Goal: Task Accomplishment & Management: Manage account settings

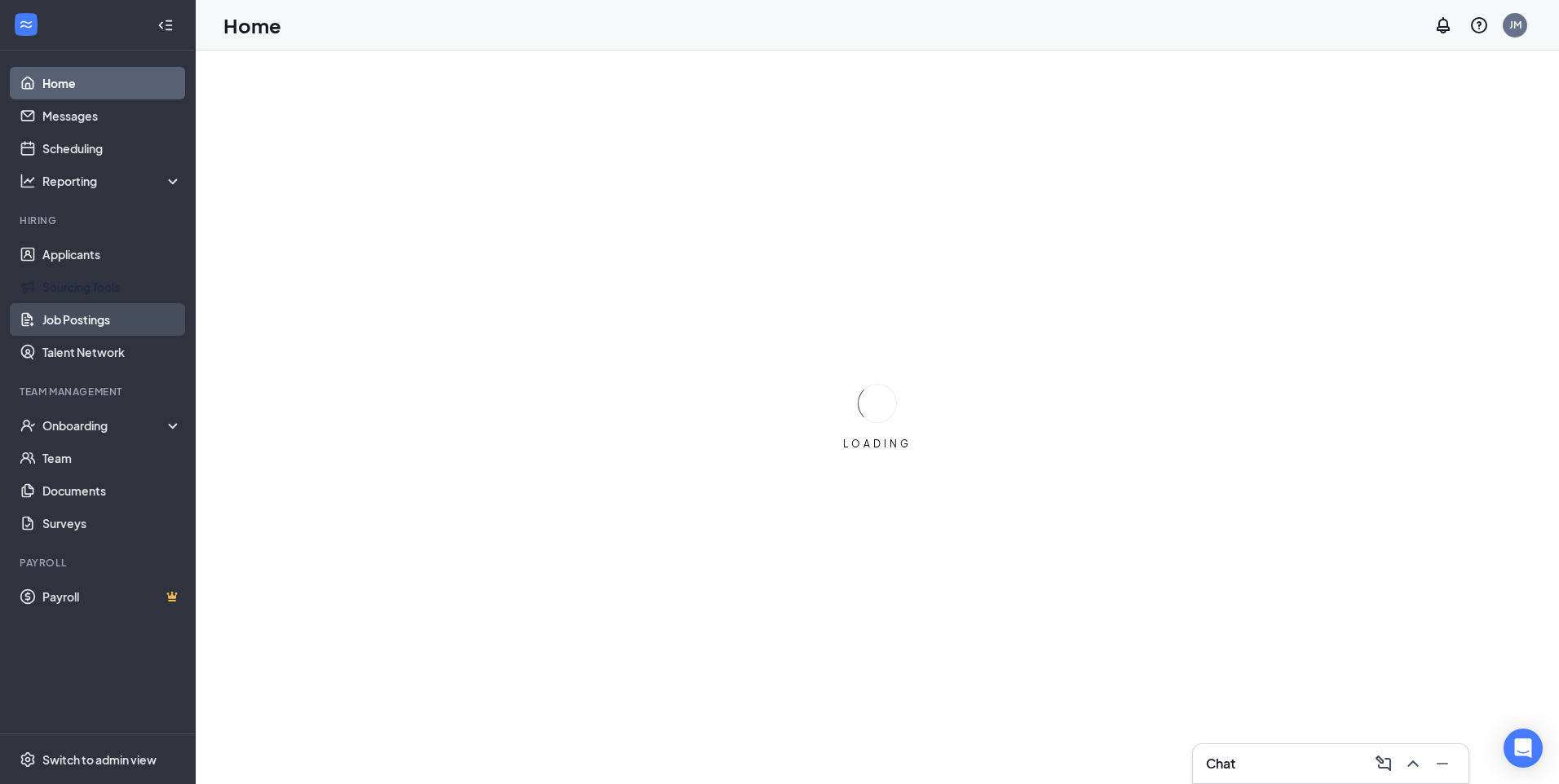
click at [97, 323] on link "Job Postings" at bounding box center [112, 319] width 140 height 33
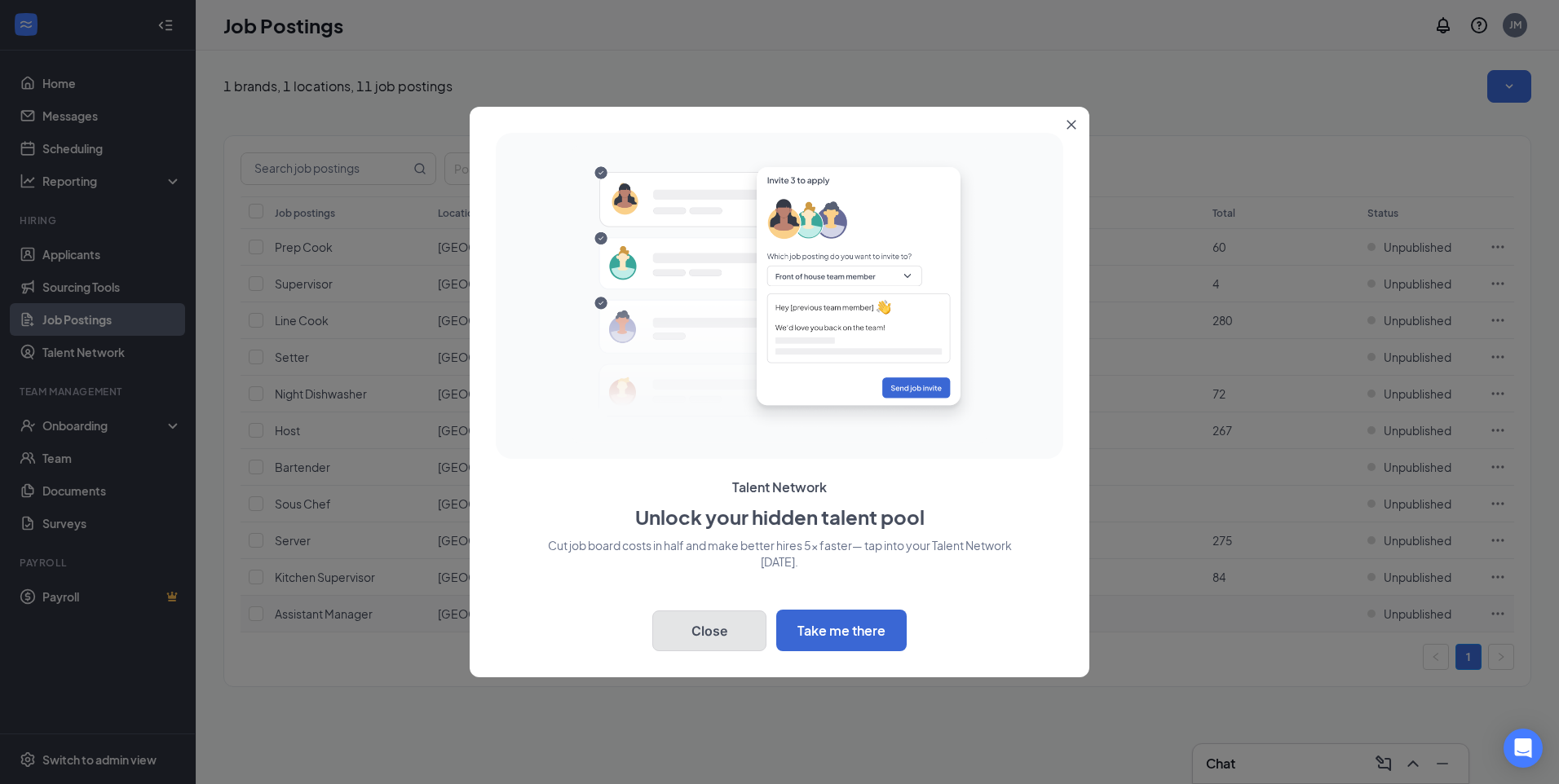
click at [684, 625] on button "Close" at bounding box center [709, 631] width 114 height 41
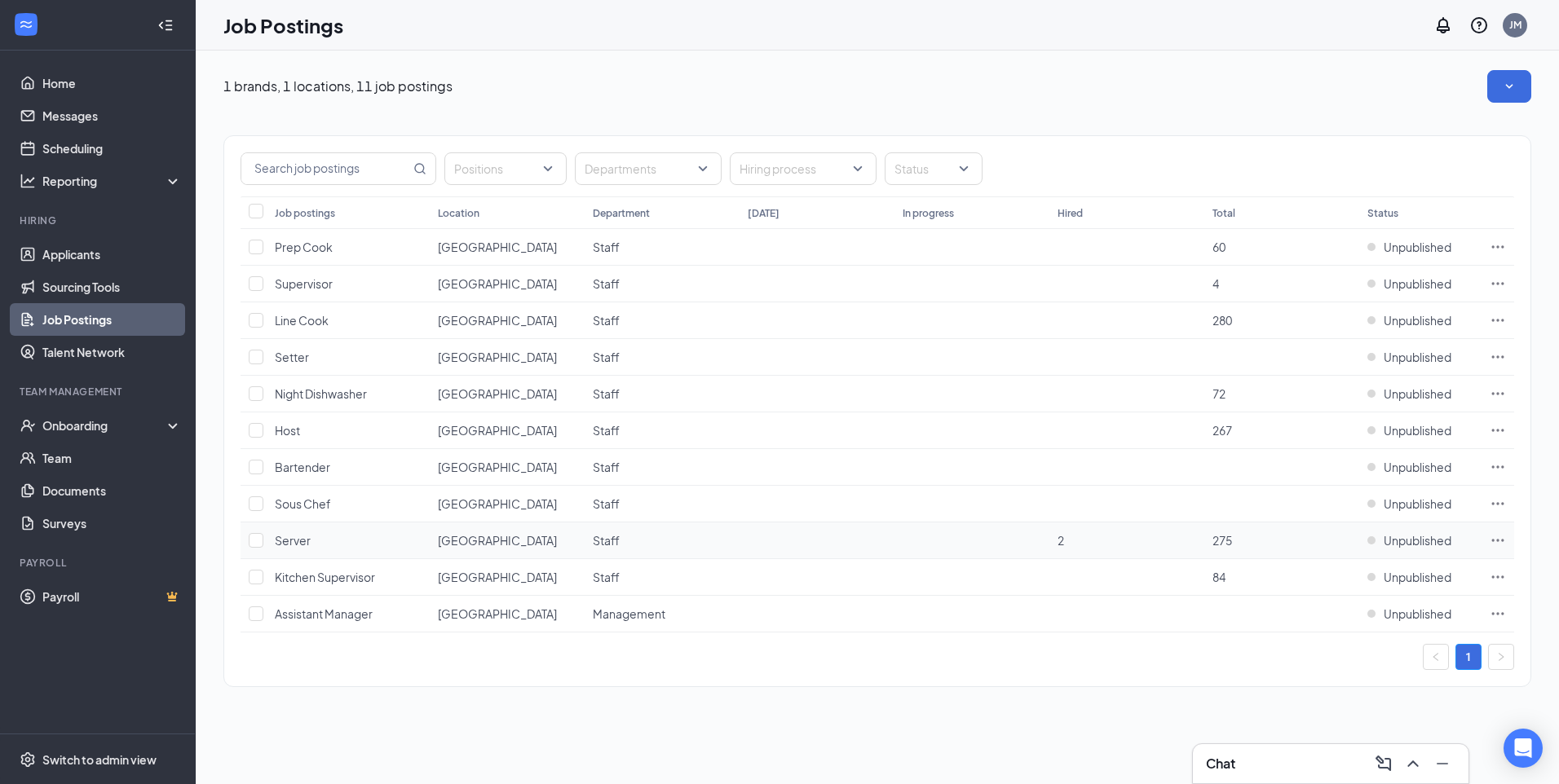
click at [263, 546] on td at bounding box center [253, 541] width 26 height 37
click at [254, 536] on input "checkbox" at bounding box center [256, 540] width 14 height 14
checkbox input "true"
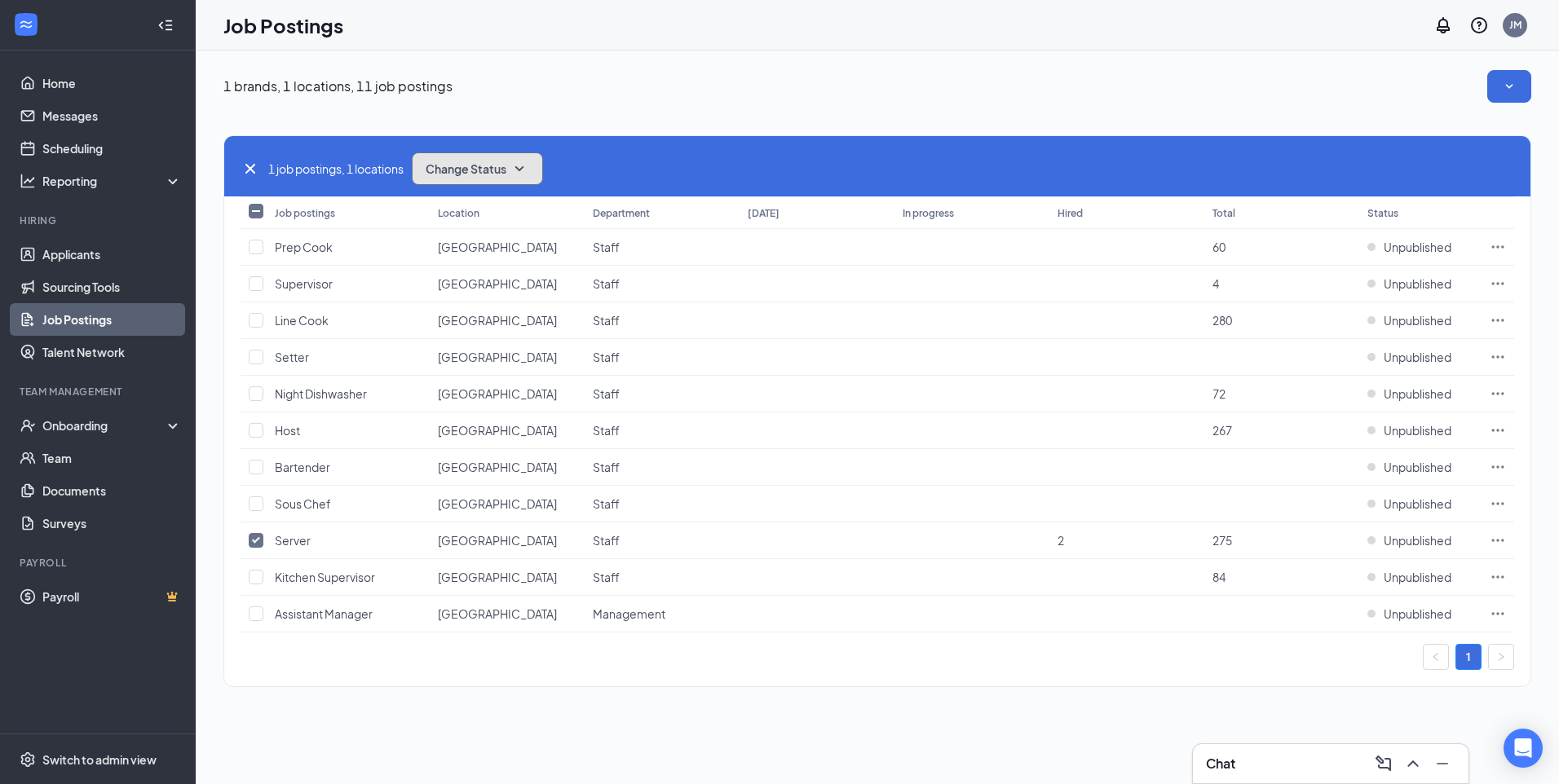
click at [477, 163] on span "Change Status" at bounding box center [466, 169] width 81 height 12
click at [1491, 540] on icon "Ellipses" at bounding box center [1497, 540] width 16 height 16
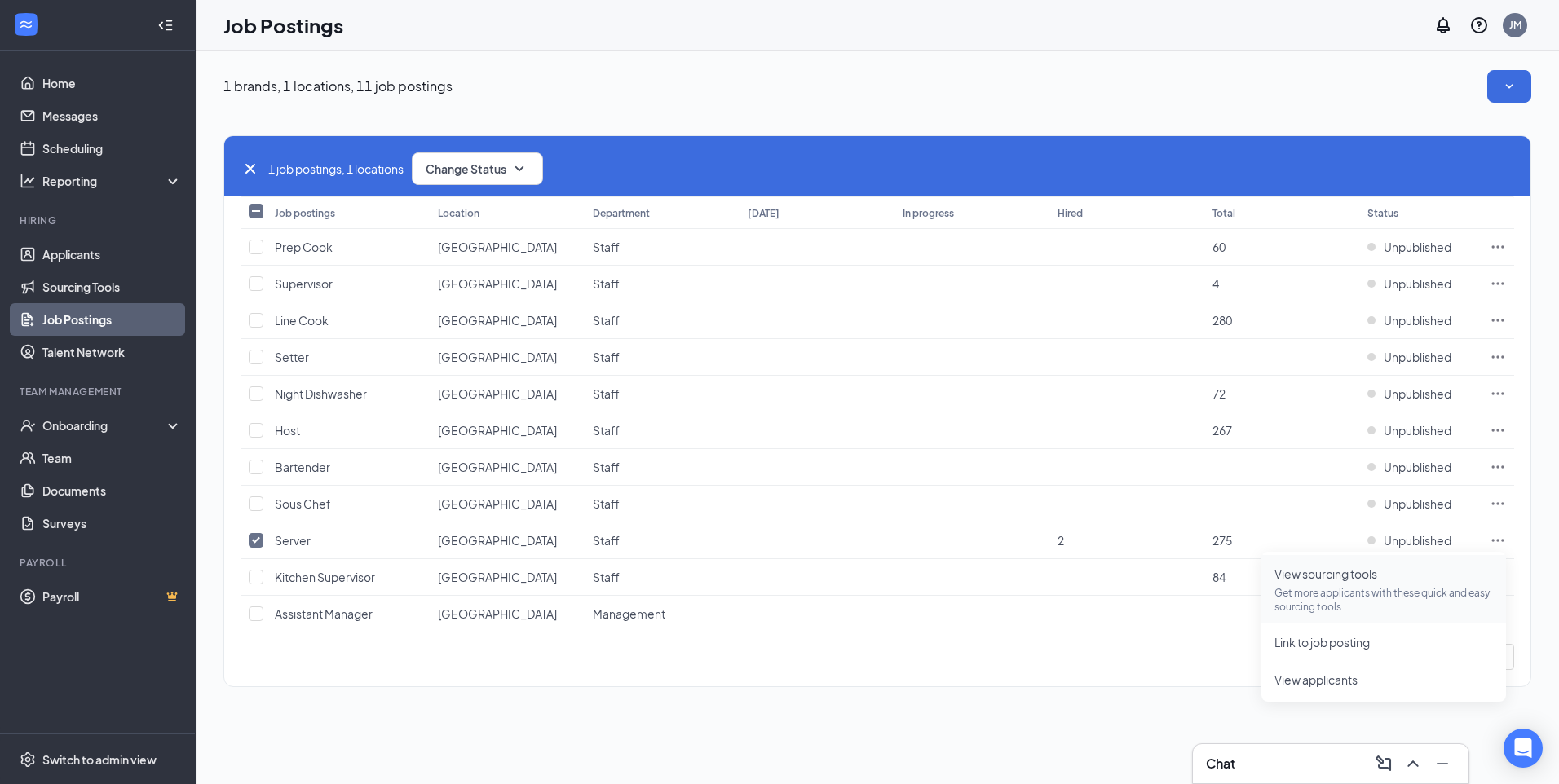
click at [1328, 580] on span "View sourcing tools" at bounding box center [1326, 573] width 102 height 14
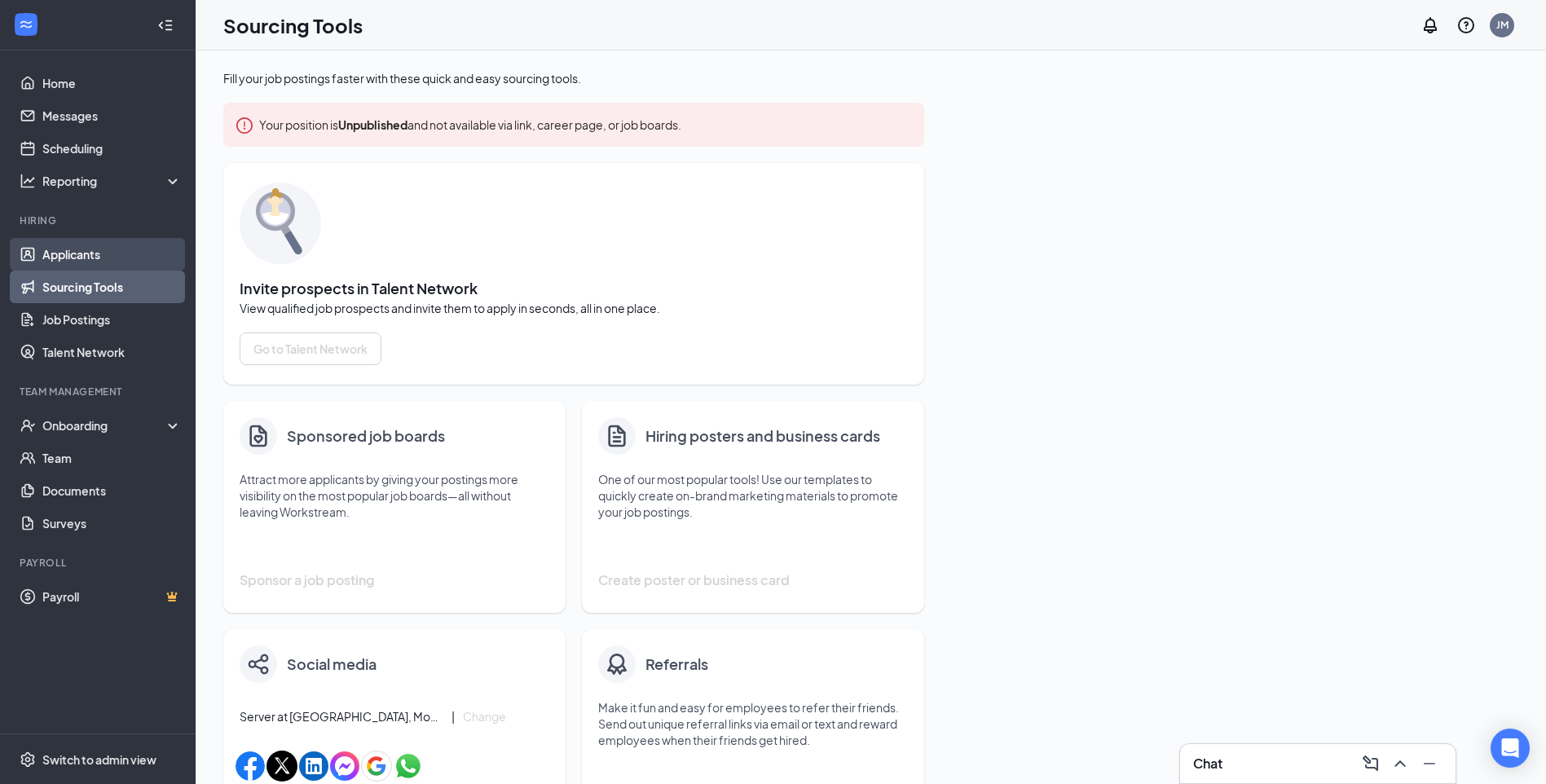
click at [72, 256] on link "Applicants" at bounding box center [112, 255] width 140 height 33
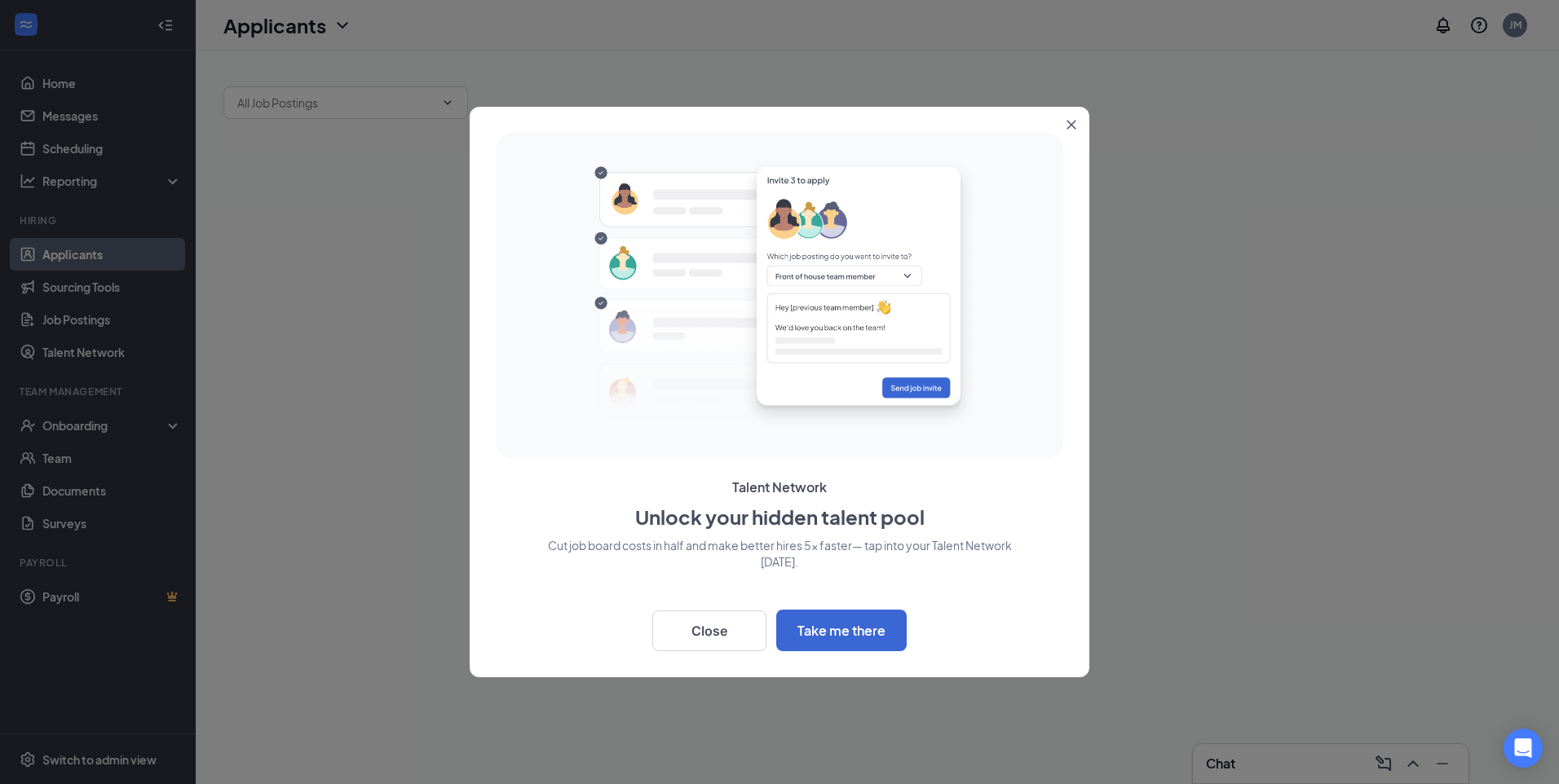
click at [109, 316] on div at bounding box center [780, 392] width 1559 height 784
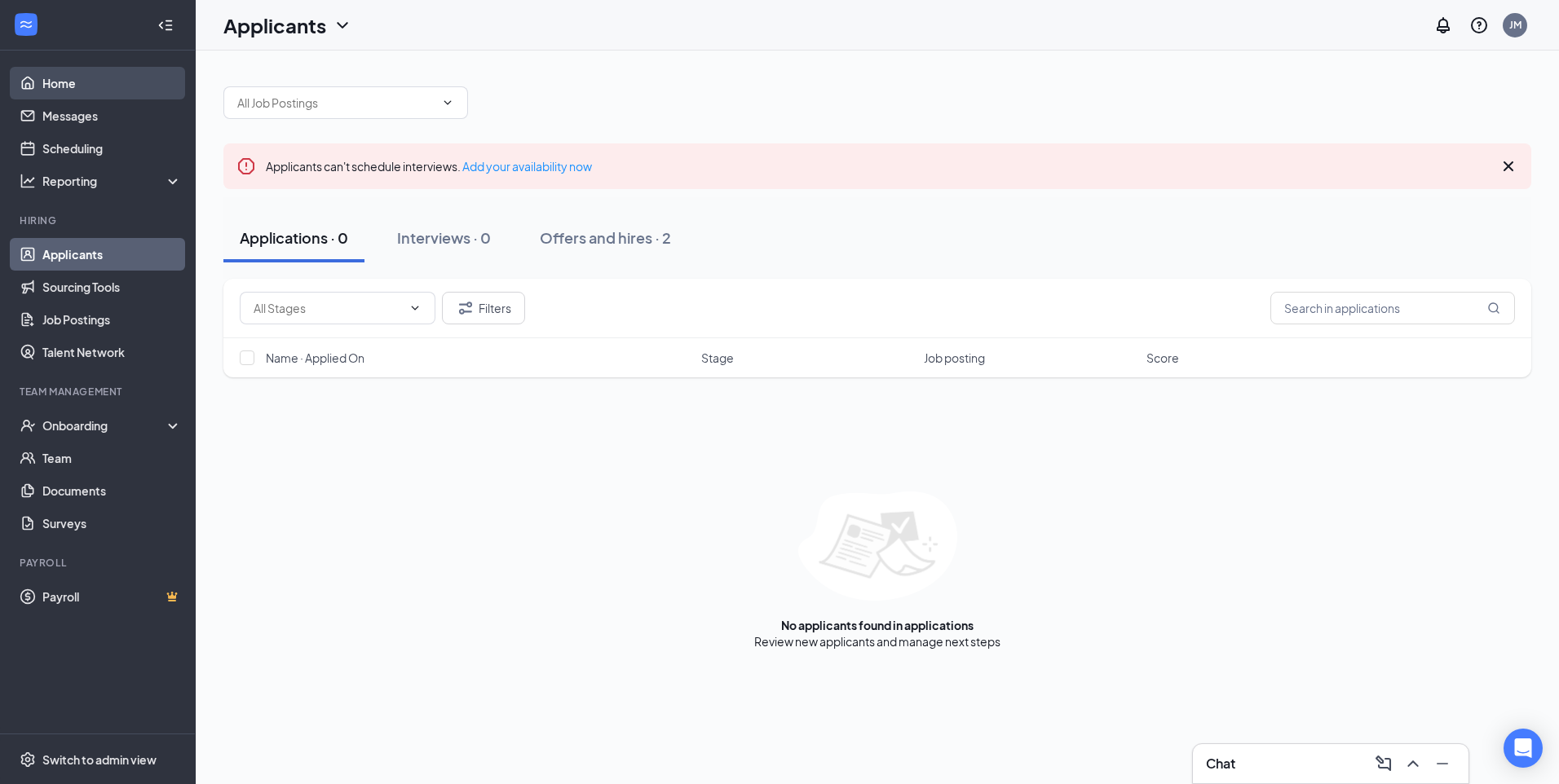
click at [71, 91] on link "Home" at bounding box center [112, 83] width 140 height 33
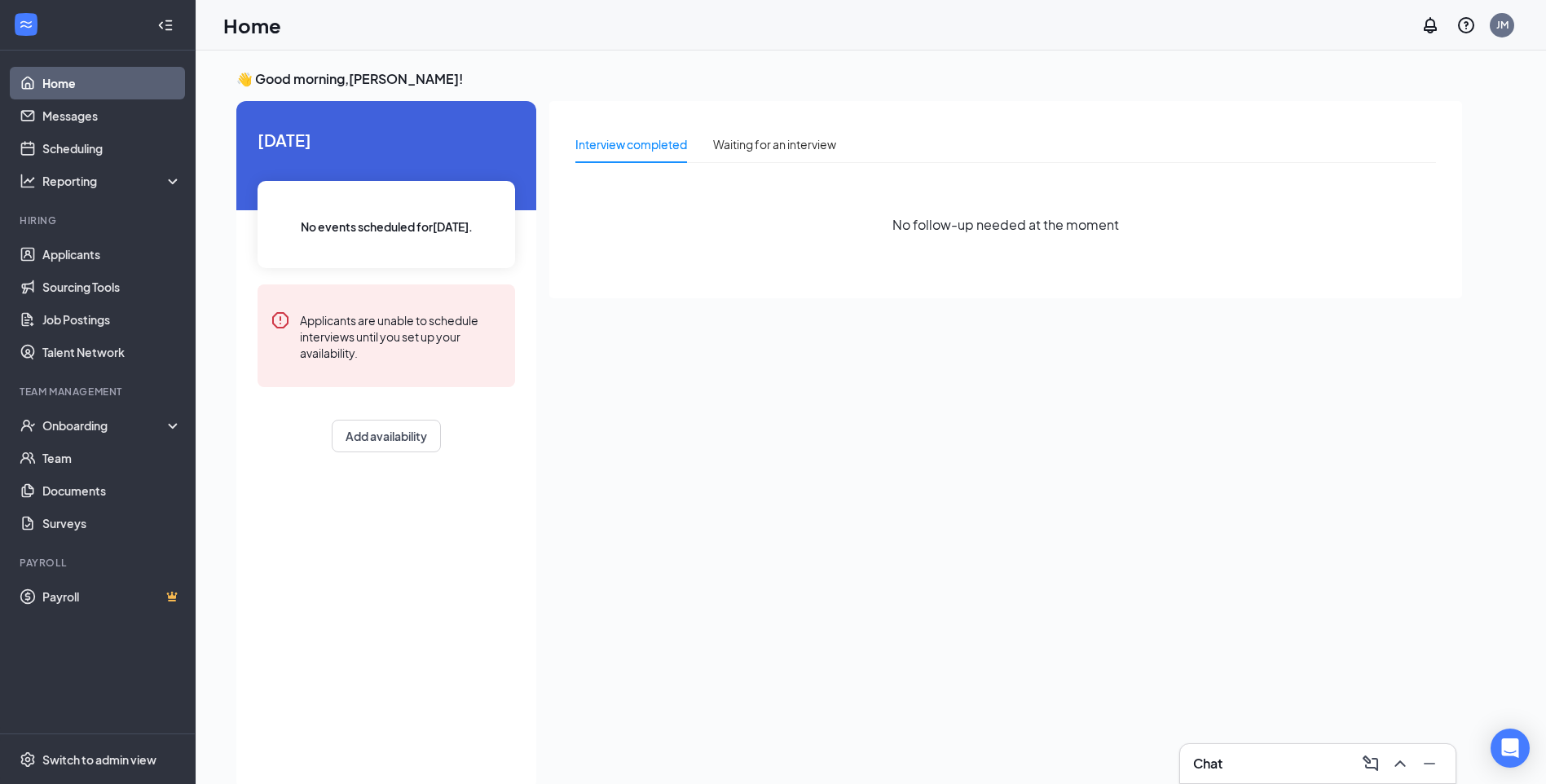
scroll to position [34, 0]
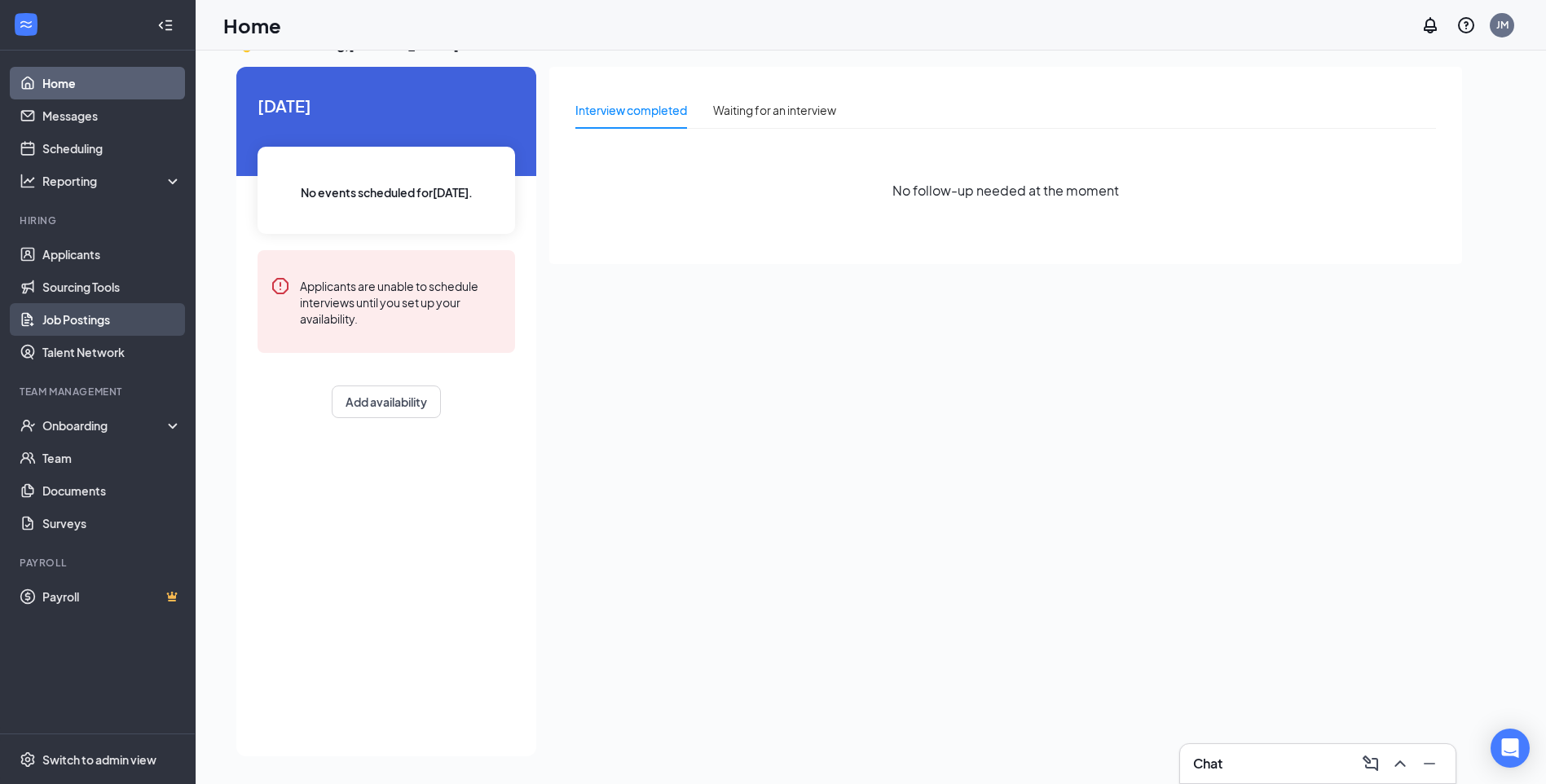
click at [80, 323] on link "Job Postings" at bounding box center [112, 319] width 140 height 33
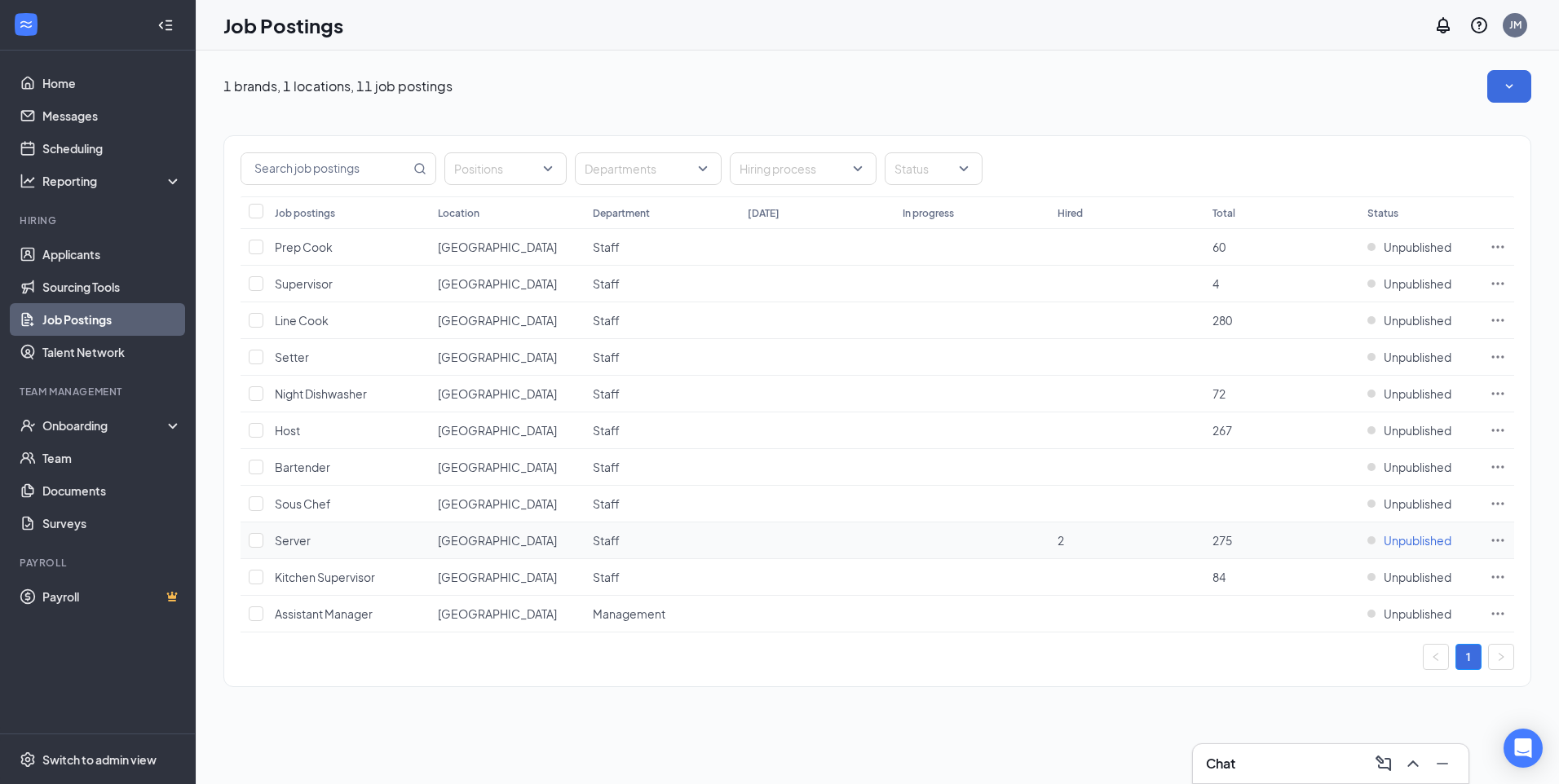
click at [1439, 544] on span "Unpublished" at bounding box center [1417, 540] width 68 height 16
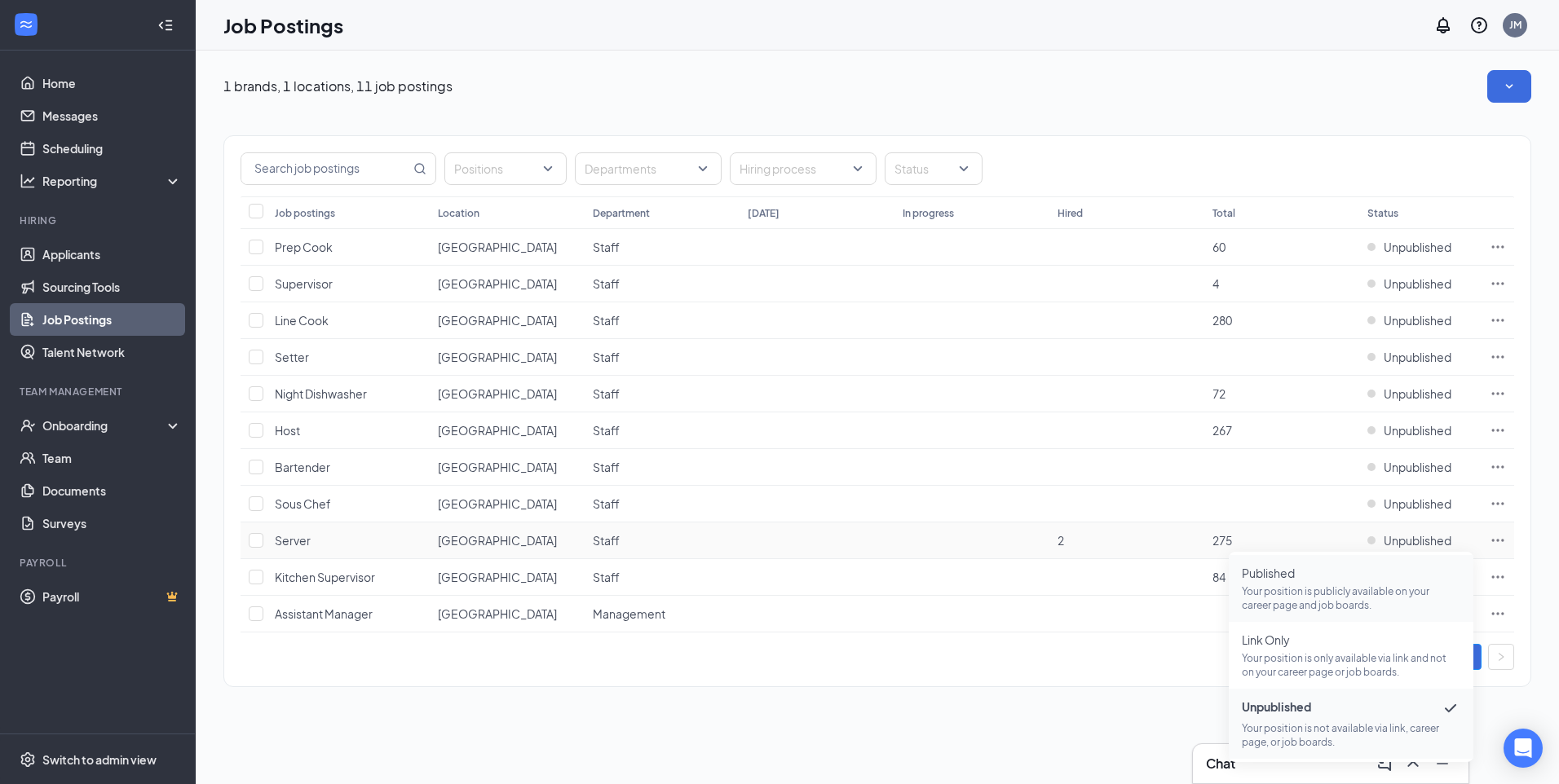
click at [1326, 586] on p "Your position is publicly available on your career page and job boards." at bounding box center [1351, 598] width 218 height 28
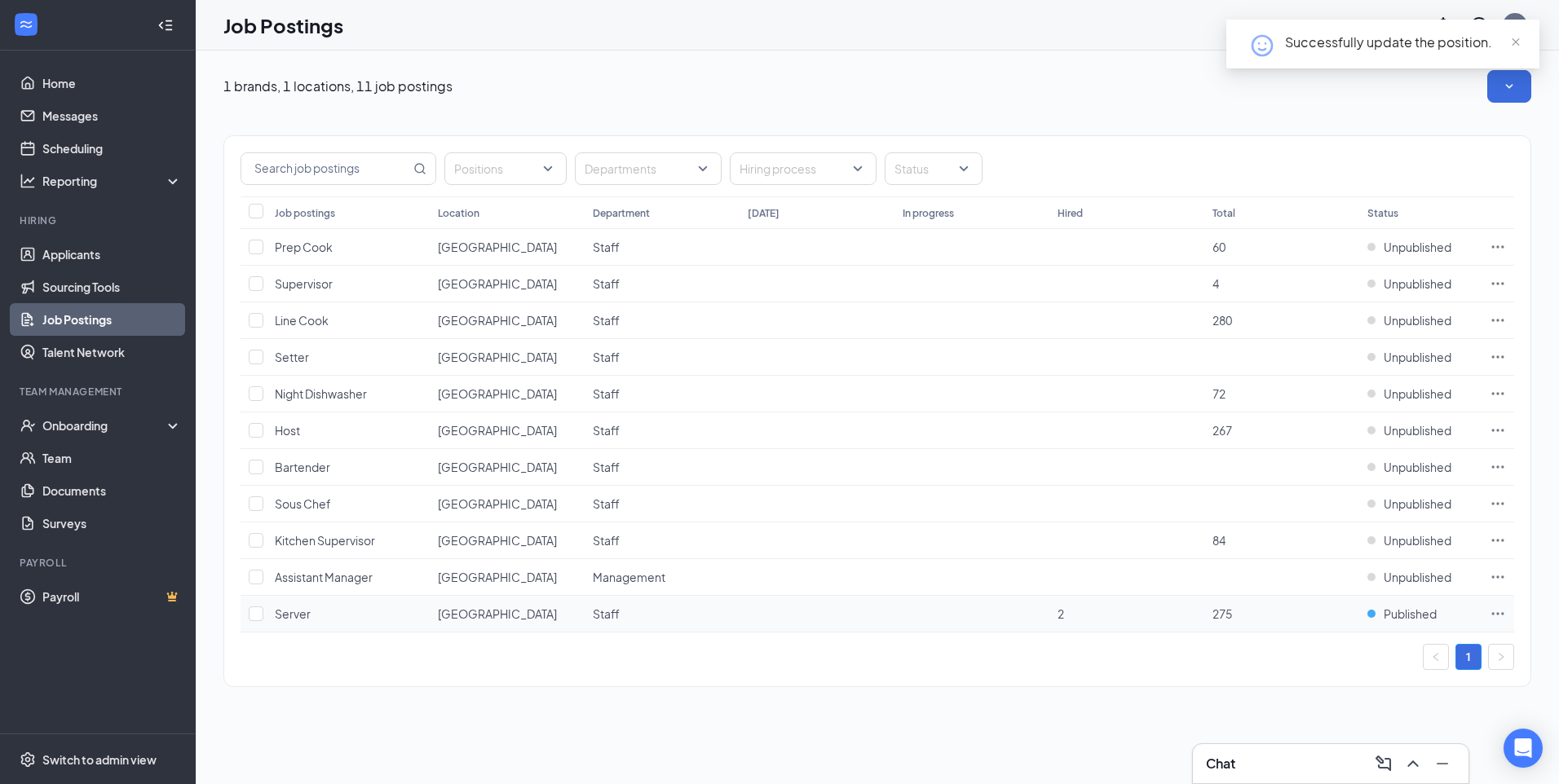
click at [1498, 610] on icon "Ellipses" at bounding box center [1497, 613] width 16 height 16
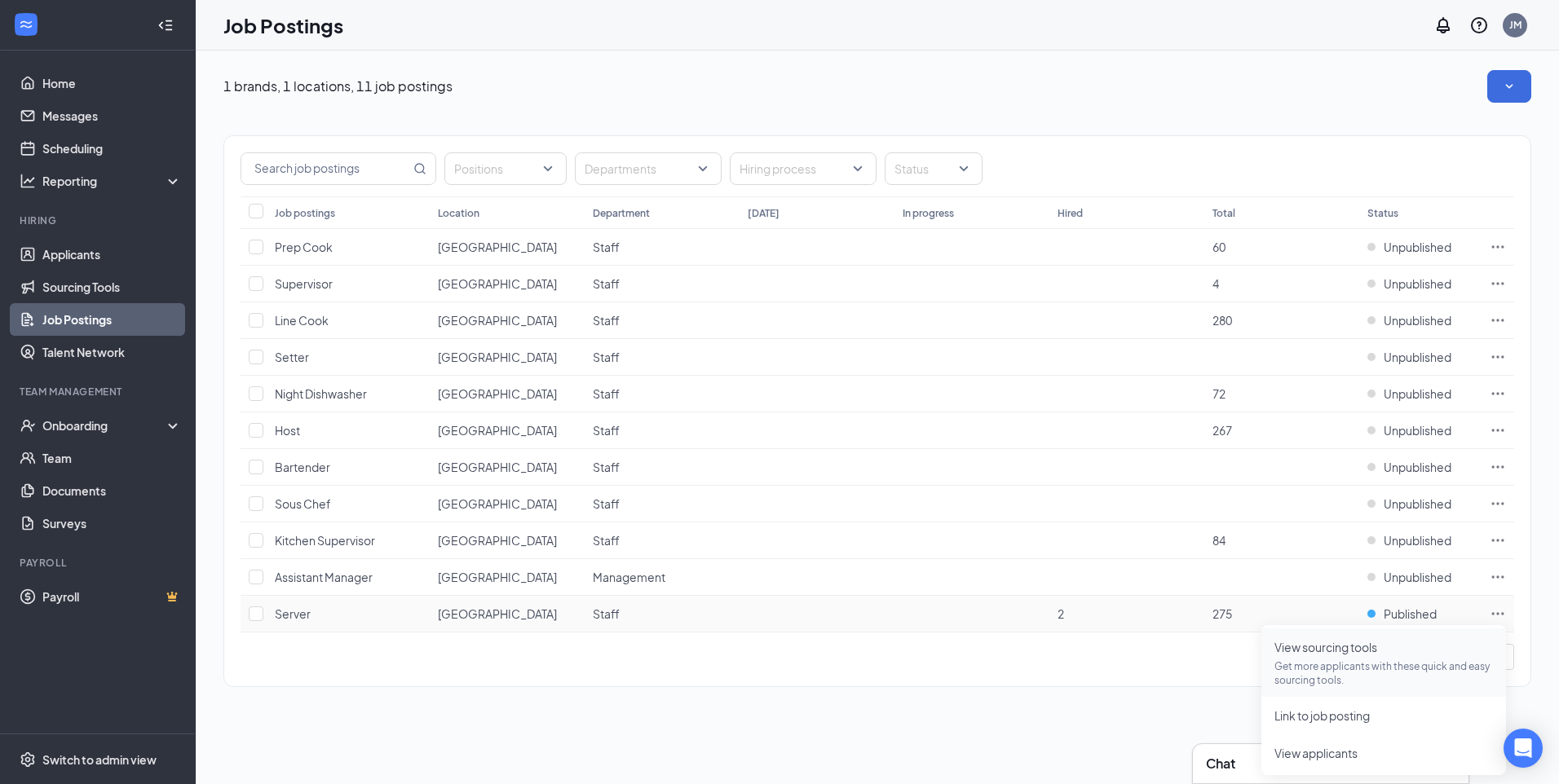
click at [1327, 671] on p "Get more applicants with these quick and easy sourcing tools." at bounding box center [1383, 673] width 218 height 28
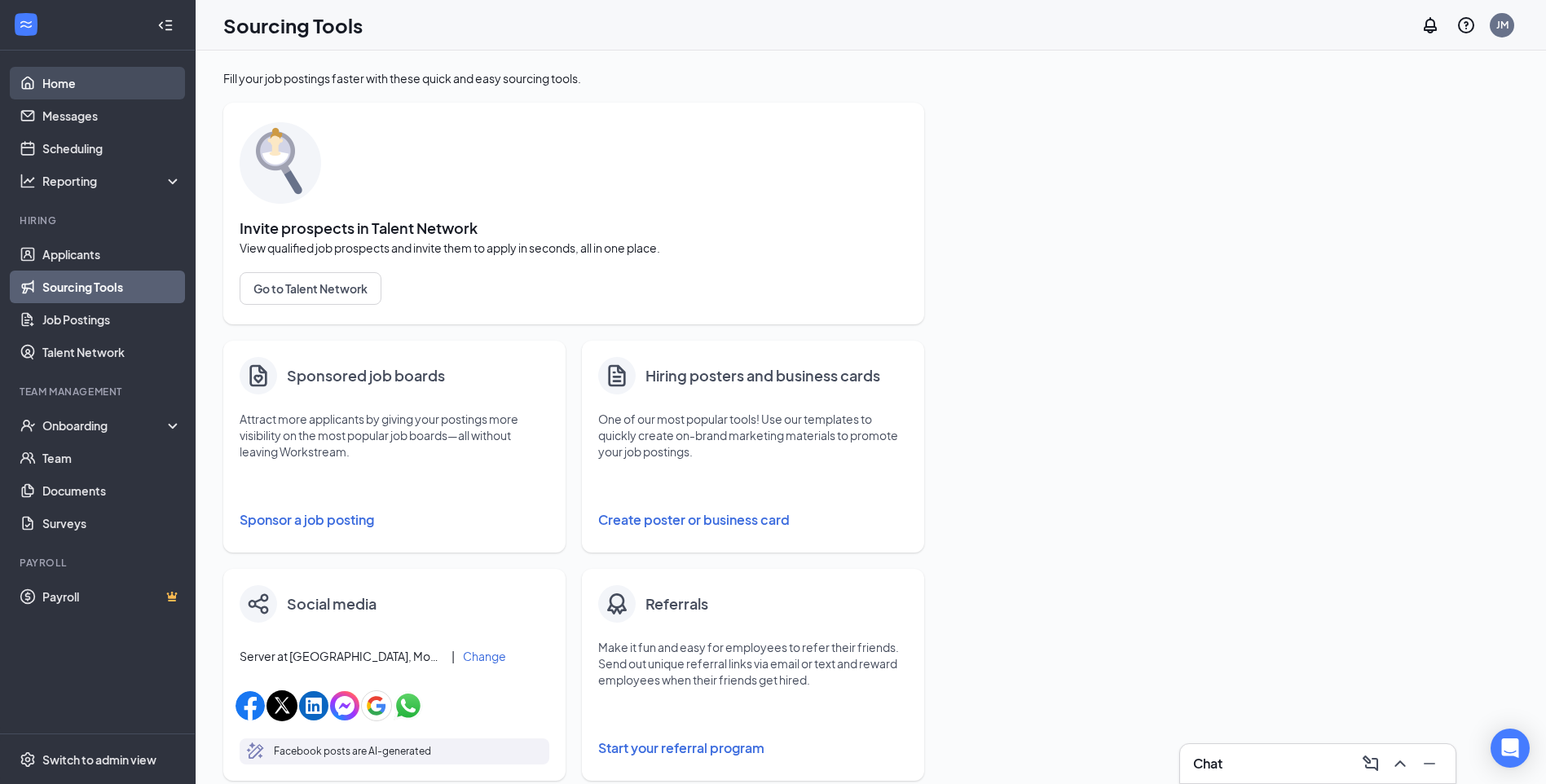
click at [76, 79] on link "Home" at bounding box center [112, 83] width 140 height 33
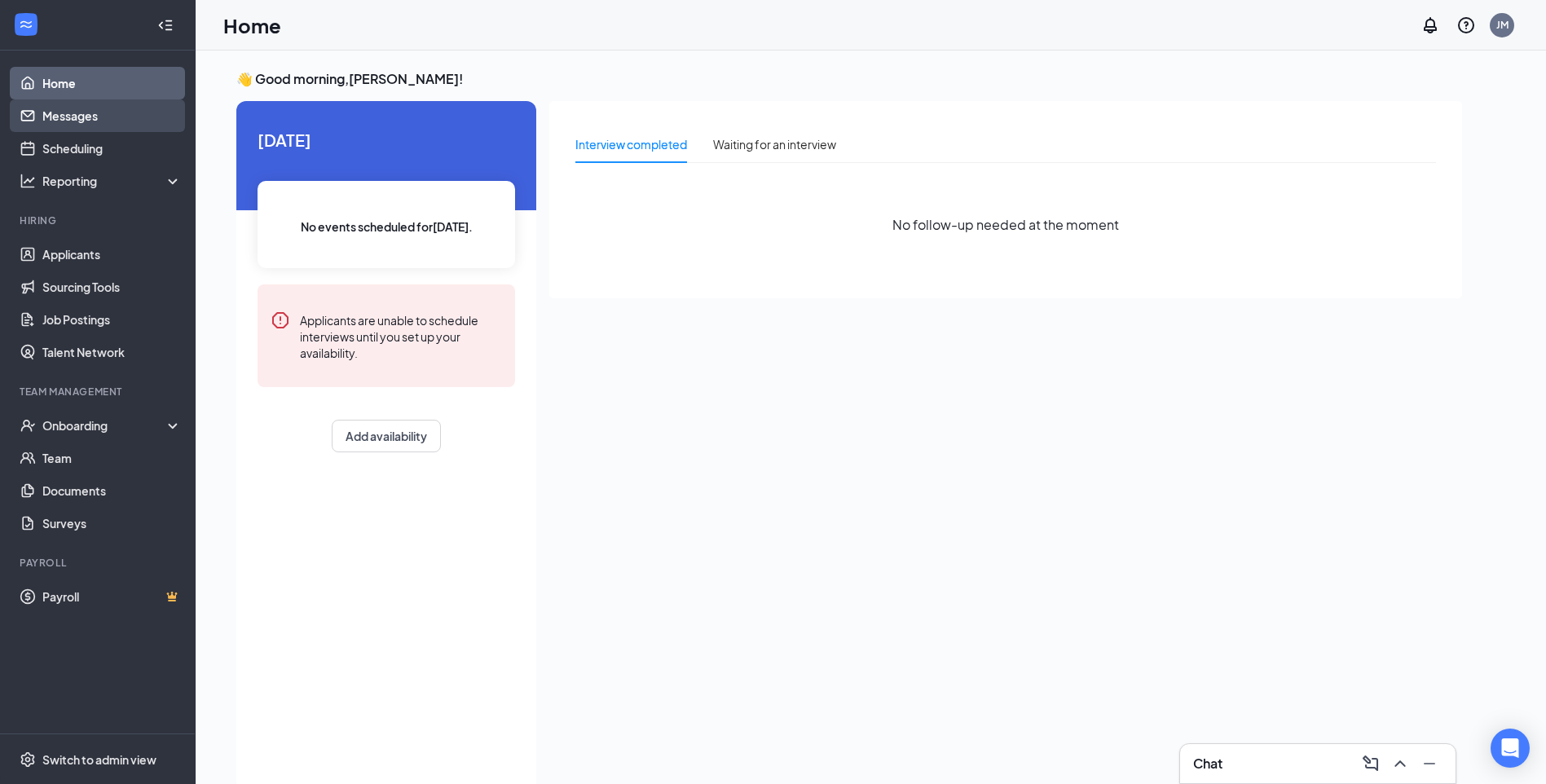
click at [81, 119] on link "Messages" at bounding box center [112, 116] width 140 height 33
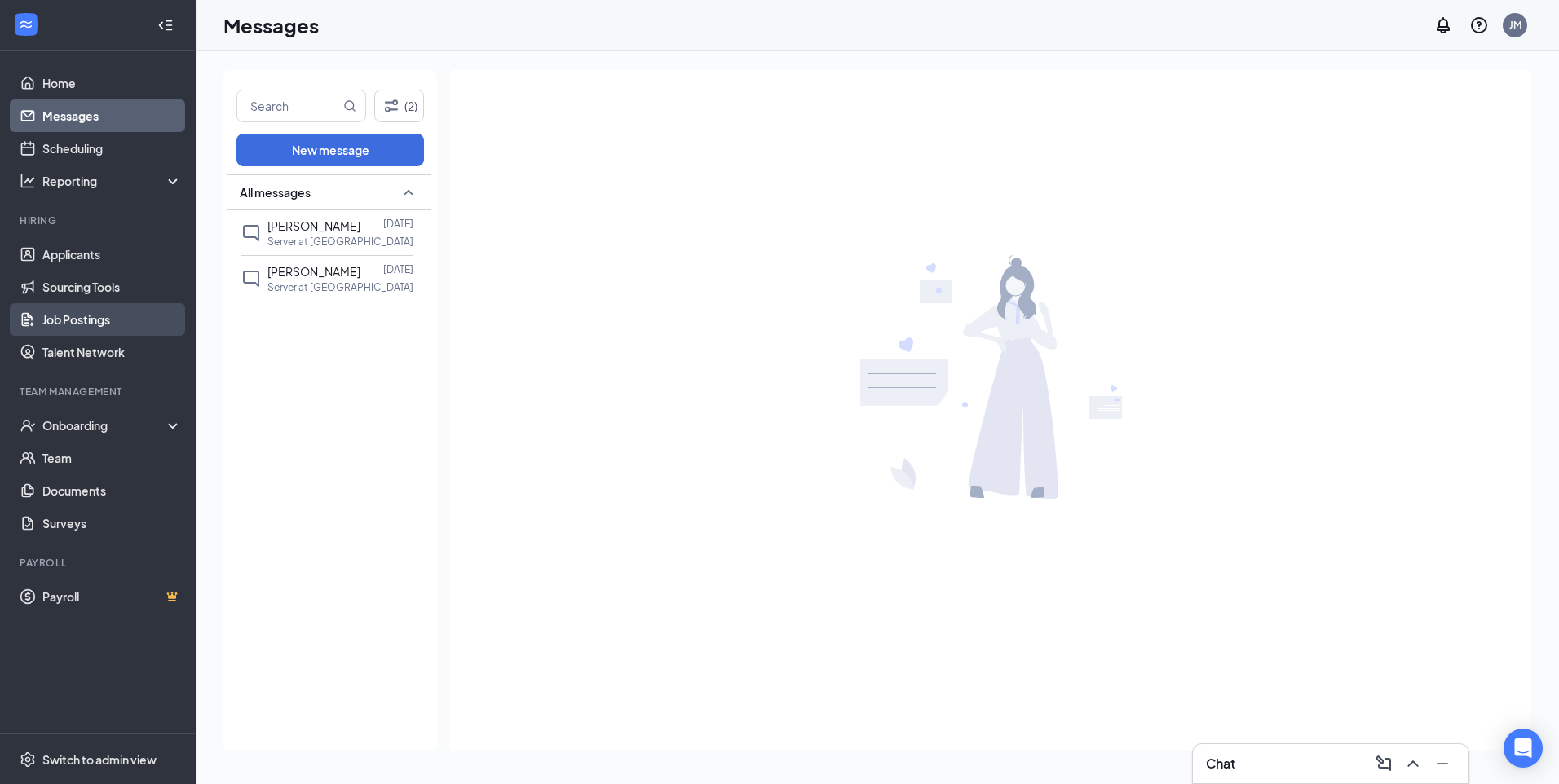
click at [110, 313] on link "Job Postings" at bounding box center [112, 319] width 140 height 33
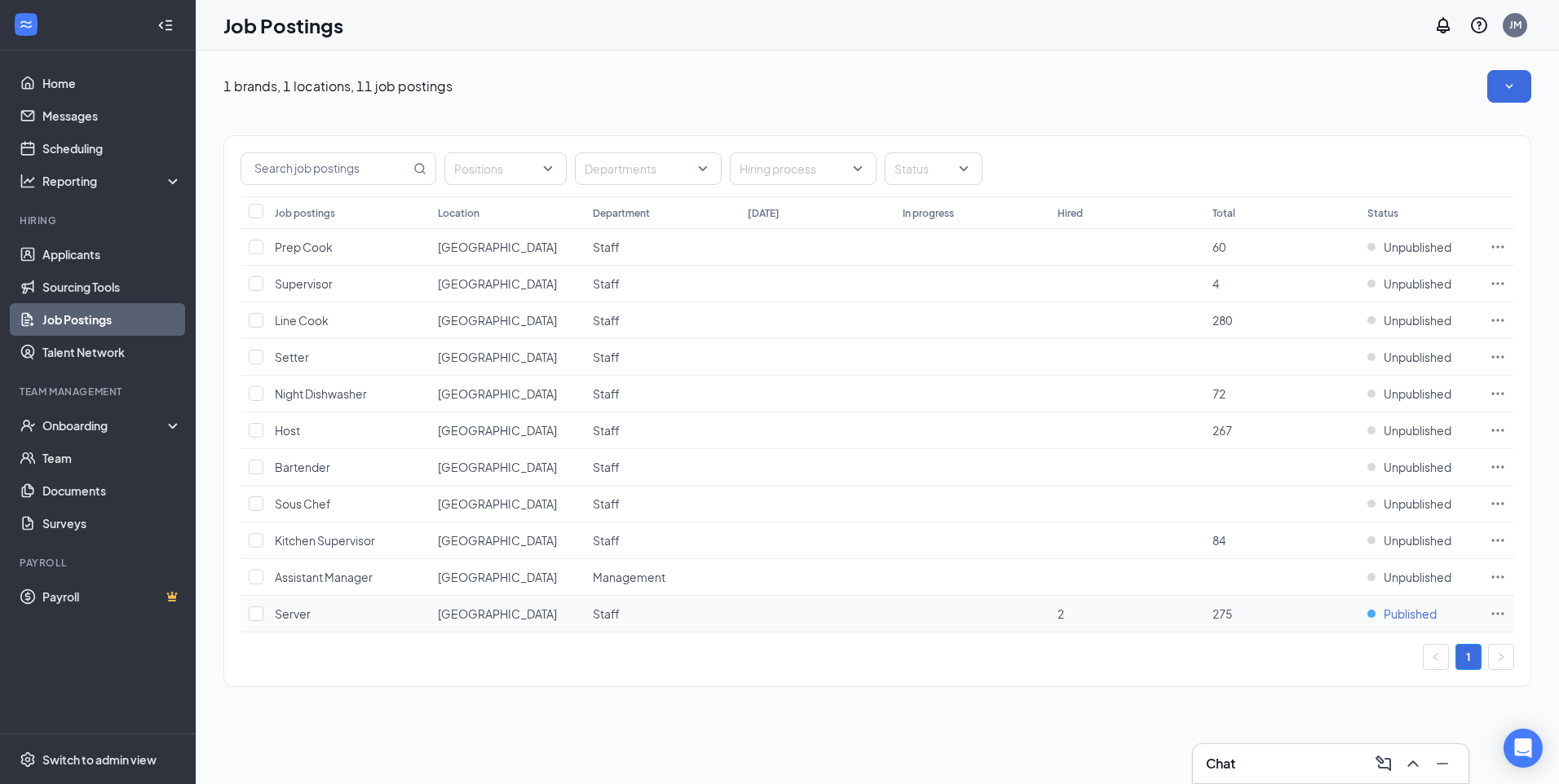
click at [1419, 610] on span "Published" at bounding box center [1409, 613] width 53 height 16
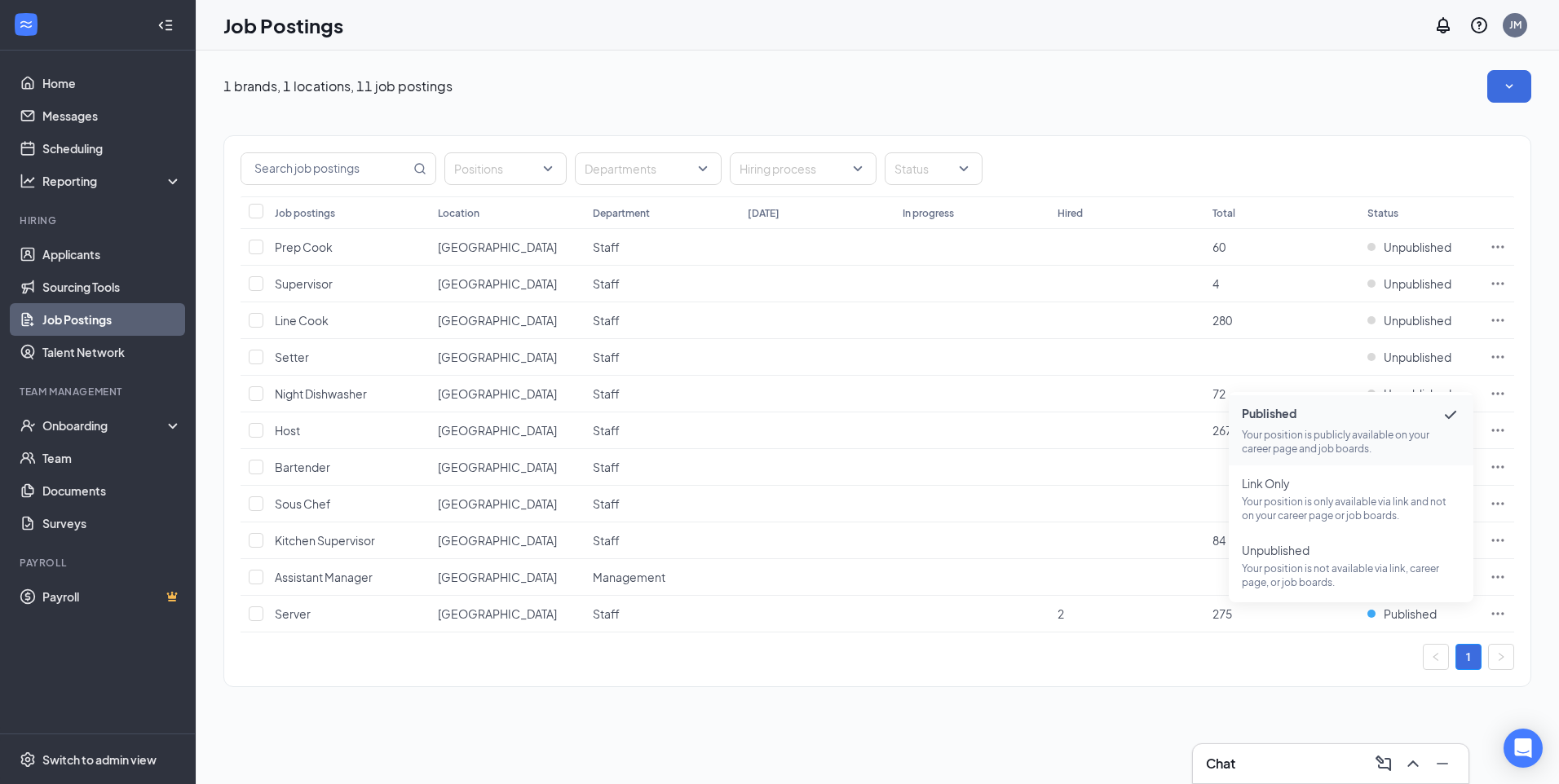
click at [1344, 683] on div "Positions Departments Hiring process Status Job postings Location Department [D…" at bounding box center [878, 411] width 1308 height 552
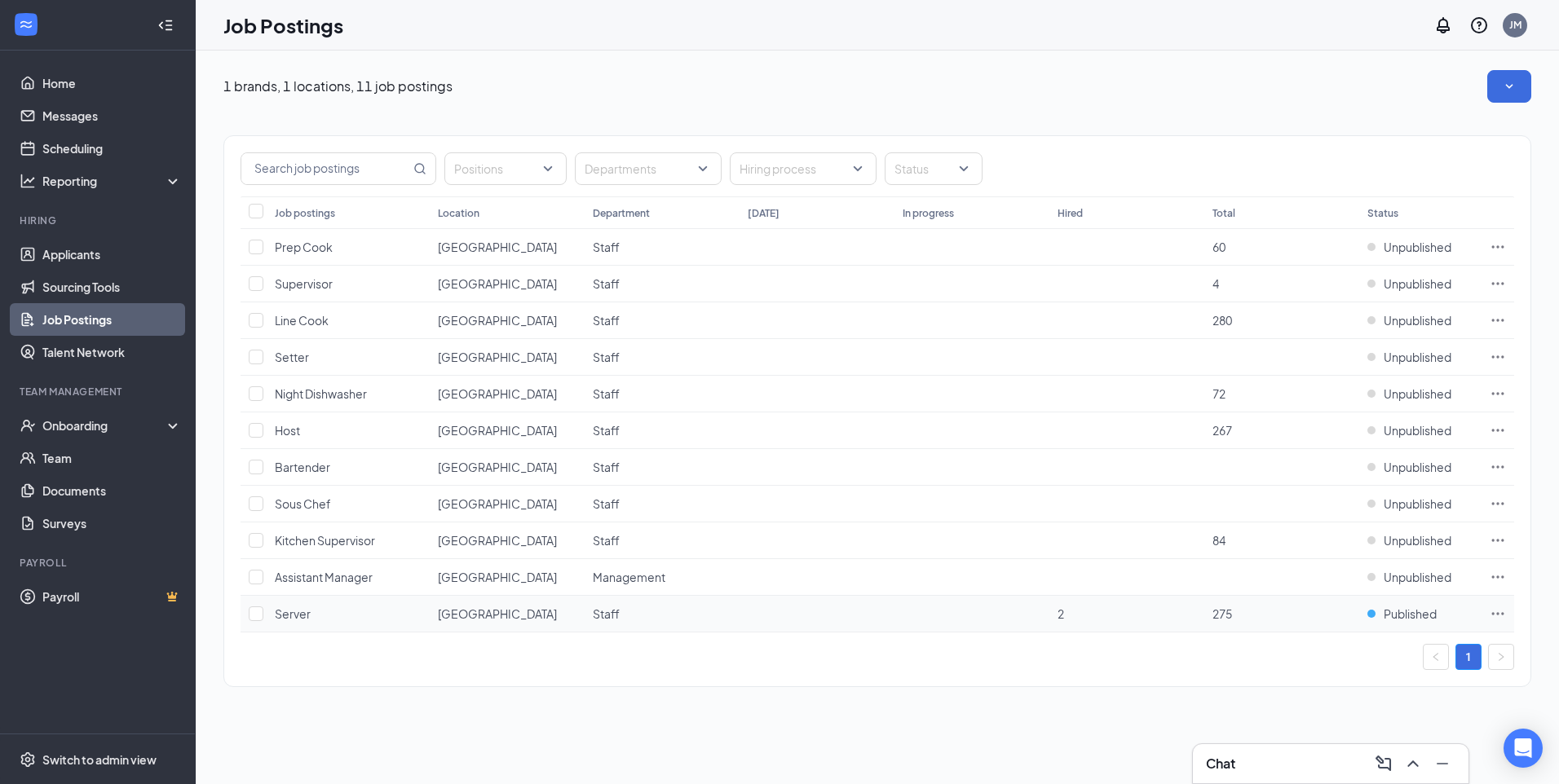
click at [1501, 612] on icon "Ellipses" at bounding box center [1497, 613] width 16 height 16
click at [1348, 722] on span "Link to job posting" at bounding box center [1322, 715] width 96 height 14
